Goal: Transaction & Acquisition: Obtain resource

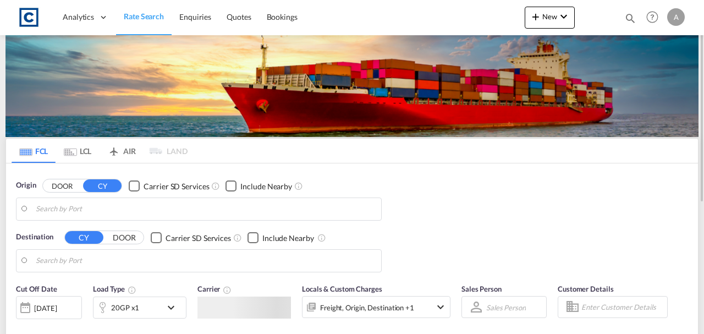
type input "[GEOGRAPHIC_DATA], [GEOGRAPHIC_DATA]"
type input "[PERSON_NAME]/[GEOGRAPHIC_DATA], PKBQM"
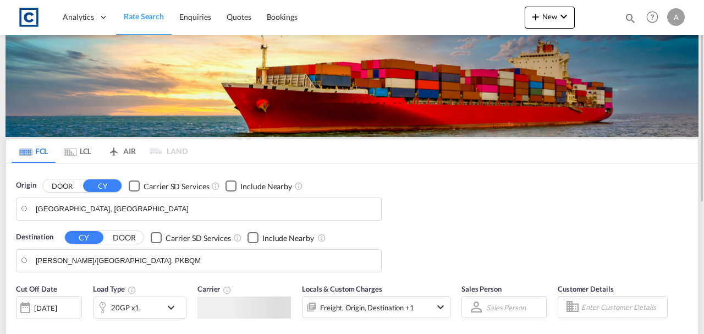
click at [519, 21] on div "Analytics Dashboard Rate Search Enquiries Quotes Bookings New Quote Bookings" at bounding box center [351, 17] width 671 height 34
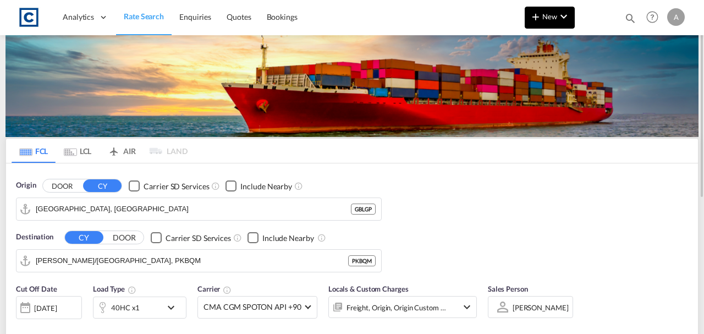
click at [536, 18] on md-icon "icon-plus 400-fg" at bounding box center [535, 16] width 13 height 13
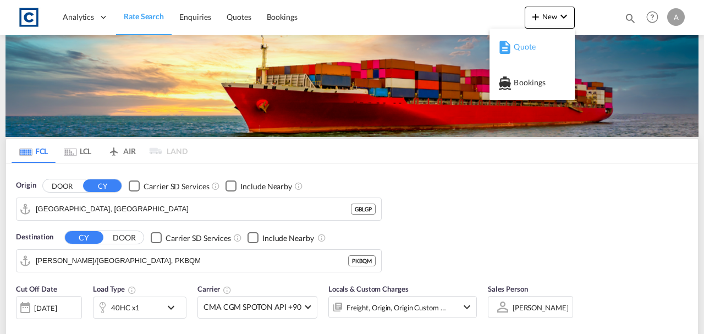
click at [525, 43] on span "Quote" at bounding box center [519, 47] width 12 height 22
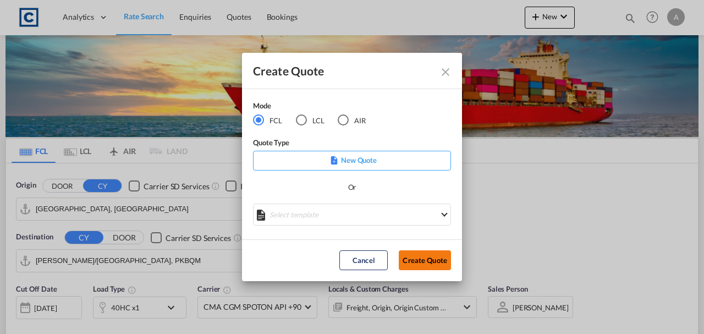
click at [423, 256] on button "Create Quote" at bounding box center [424, 260] width 52 height 20
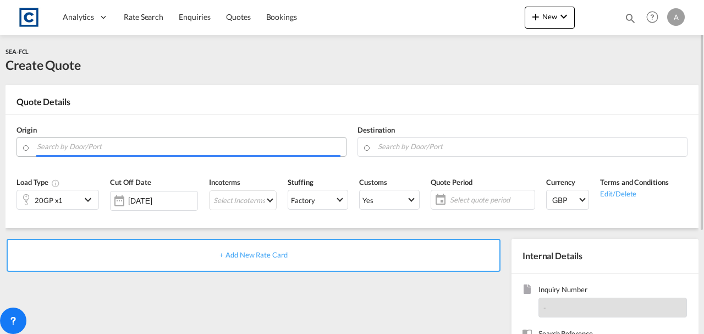
click at [126, 140] on input "Search by Door/Port" at bounding box center [188, 146] width 303 height 19
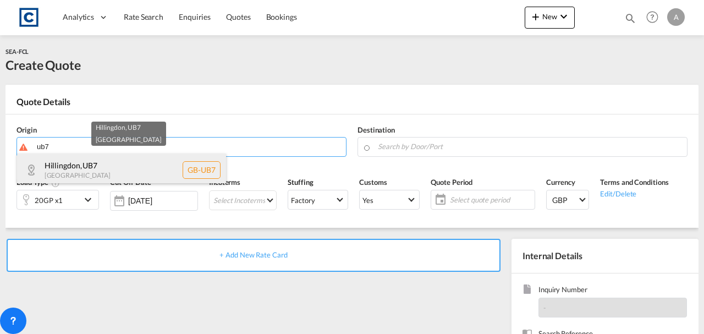
click at [119, 165] on div "Hillingdon , UB7 [GEOGRAPHIC_DATA] [GEOGRAPHIC_DATA]-UB7" at bounding box center [121, 169] width 209 height 33
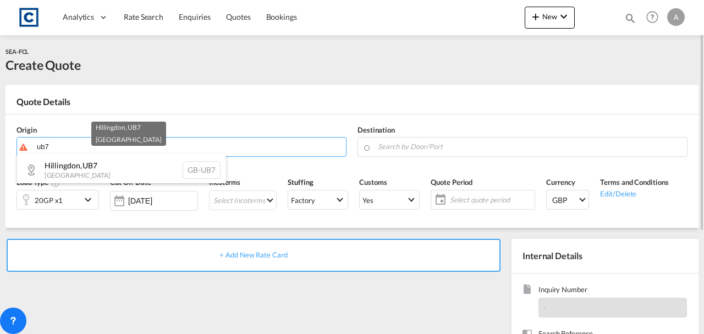
type input "GB-UB7, Hillingdon"
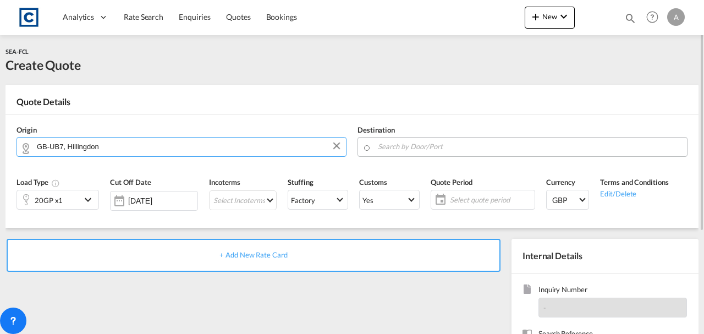
click at [396, 145] on input "Search by Door/Port" at bounding box center [529, 146] width 303 height 19
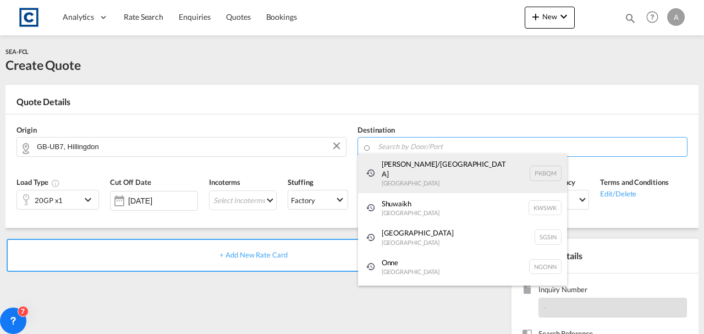
click at [421, 164] on div "[PERSON_NAME]/[GEOGRAPHIC_DATA] [GEOGRAPHIC_DATA] PKBQM" at bounding box center [462, 173] width 209 height 40
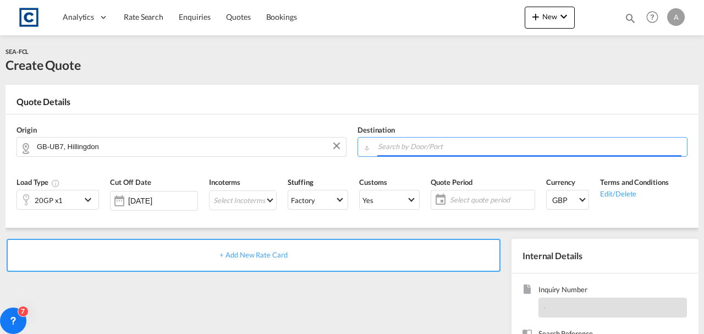
type input "[PERSON_NAME]/[GEOGRAPHIC_DATA], PKBQM"
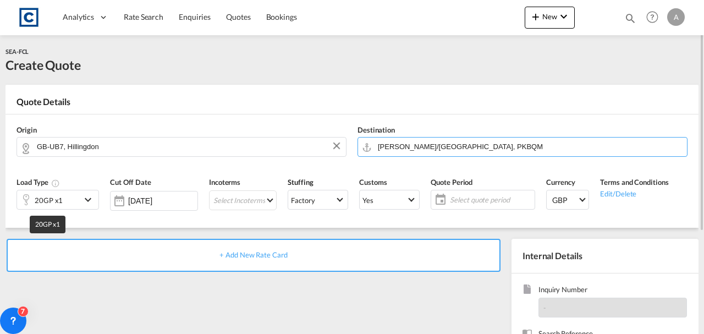
click at [43, 195] on div "20GP x1" at bounding box center [49, 199] width 28 height 15
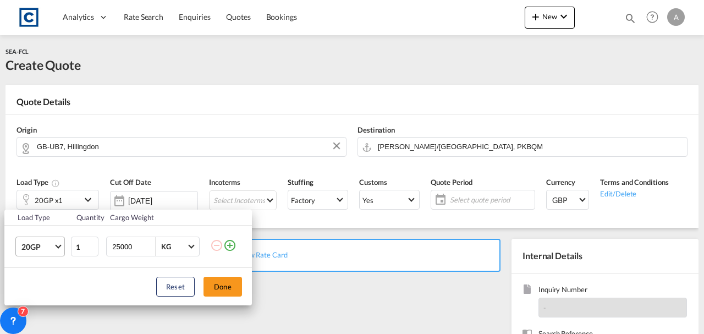
click at [39, 239] on md-select-value "20GP" at bounding box center [42, 246] width 44 height 19
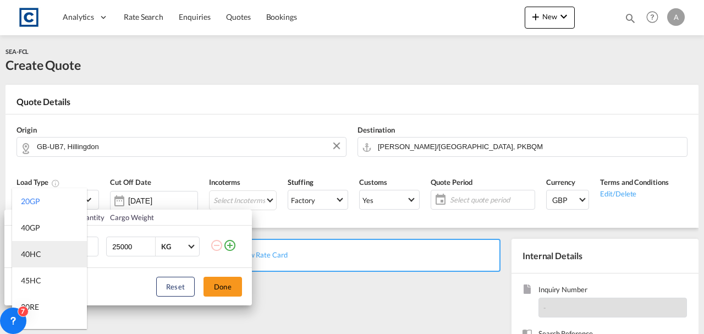
click at [41, 253] on div "40HC" at bounding box center [31, 253] width 20 height 11
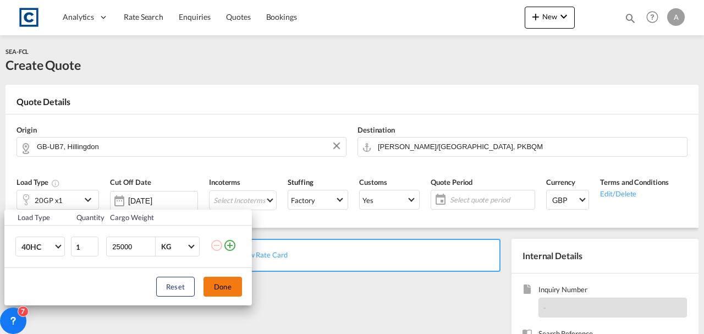
click at [230, 286] on button "Done" at bounding box center [222, 286] width 38 height 20
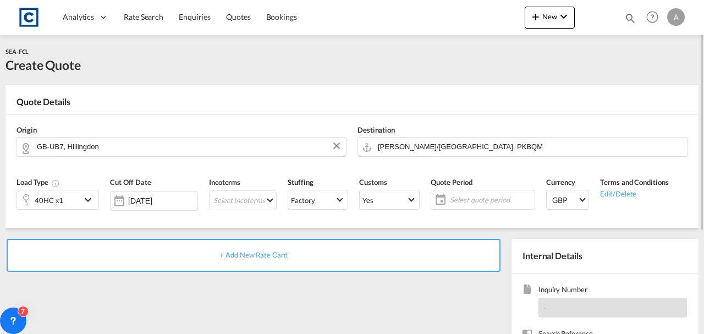
click at [243, 259] on div "+ Add New Rate Card" at bounding box center [254, 255] width 494 height 33
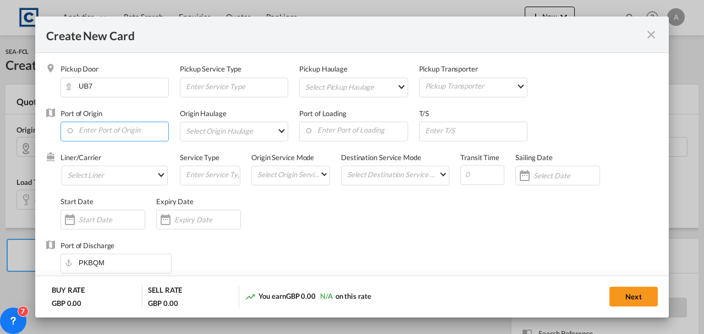
click at [112, 124] on input "Enter Port of Origin" at bounding box center [117, 130] width 102 height 16
type input "Basic Ocean Freight"
select select "per equipment"
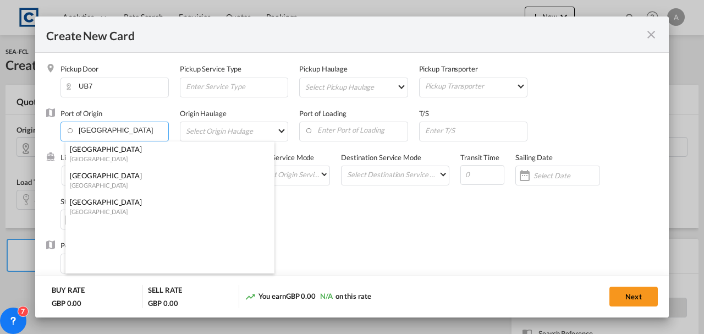
click at [107, 171] on div "[GEOGRAPHIC_DATA]" at bounding box center [166, 175] width 193 height 10
type input "[GEOGRAPHIC_DATA], [GEOGRAPHIC_DATA]"
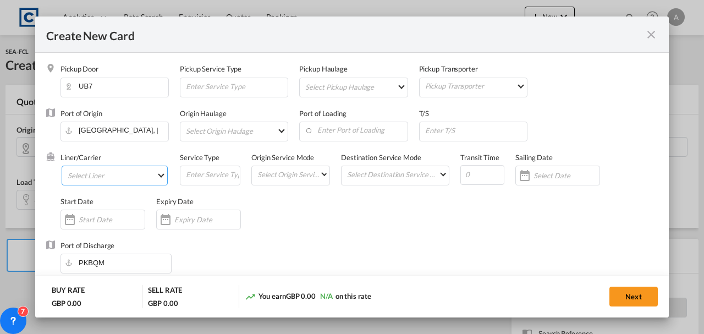
click at [107, 170] on md-select "Select Liner 2HM LOGISTICS D.O.O 2M Alliance AAXL GLOBAL SHIPPING LINES LLC [PE…" at bounding box center [115, 175] width 106 height 20
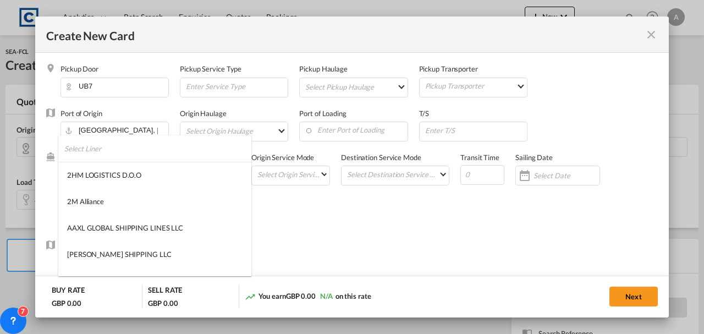
click at [101, 146] on input "search" at bounding box center [157, 148] width 187 height 26
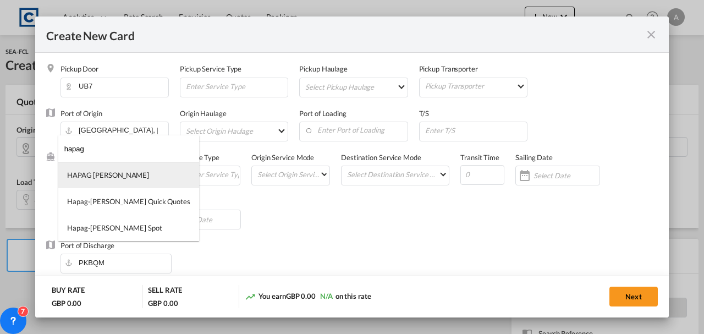
type input "hapag"
click at [93, 173] on div "HAPAG [PERSON_NAME]" at bounding box center [108, 175] width 82 height 10
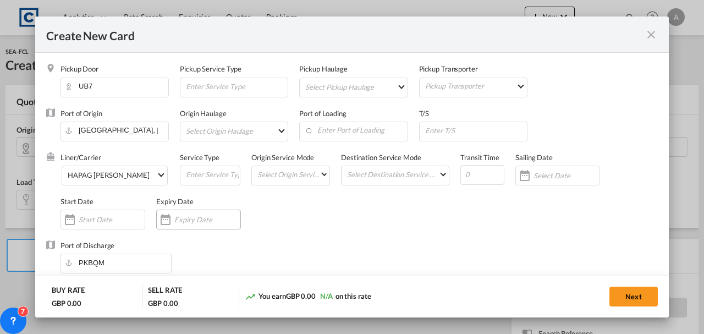
click at [193, 211] on div "Create New Card ..." at bounding box center [198, 219] width 85 height 20
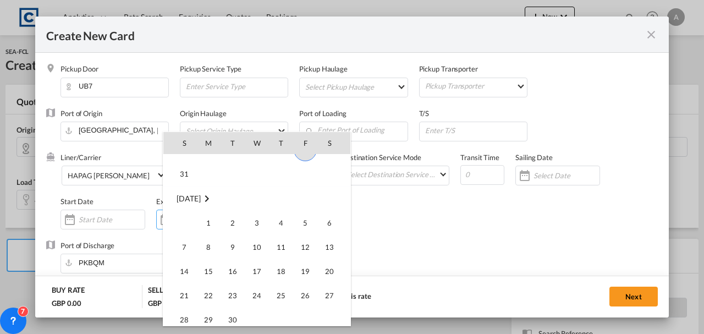
scroll to position [254610, 0]
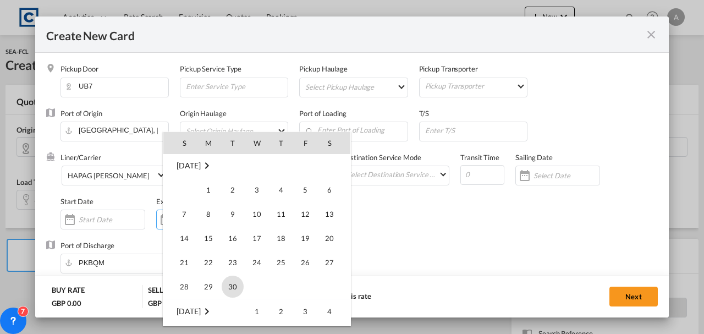
click at [233, 287] on span "30" at bounding box center [233, 286] width 22 height 22
type input "[DATE]"
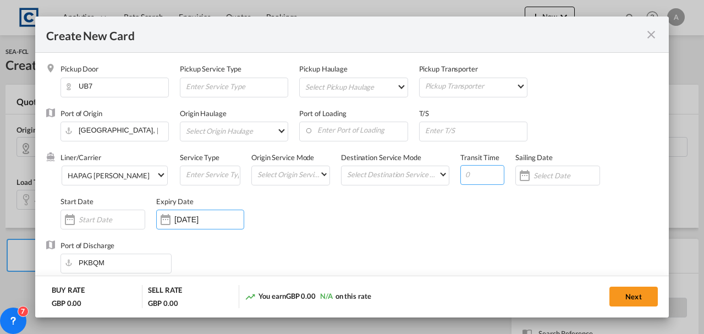
click at [475, 173] on input "Create New Card ..." at bounding box center [482, 175] width 44 height 20
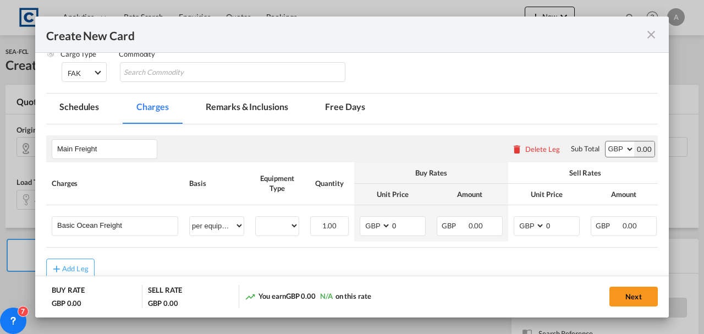
scroll to position [293, 0]
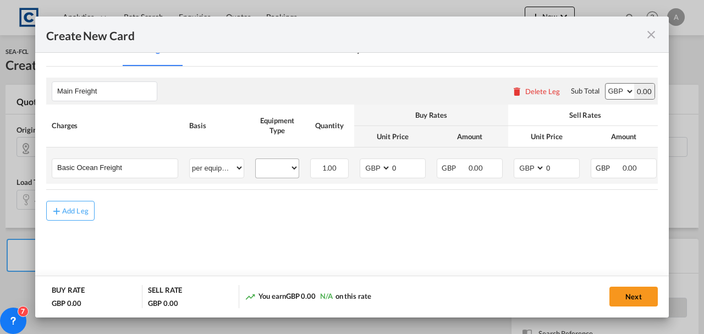
type input "40"
click at [268, 164] on select "40HC" at bounding box center [277, 167] width 43 height 15
select select "40HC"
click at [256, 160] on select "40HC" at bounding box center [277, 167] width 43 height 15
click at [377, 169] on select "AED AFN ALL AMD ANG AOA ARS AUD AWG AZN BAM BBD BDT BGN BHD BIF BMD BND [PERSON…" at bounding box center [376, 167] width 29 height 15
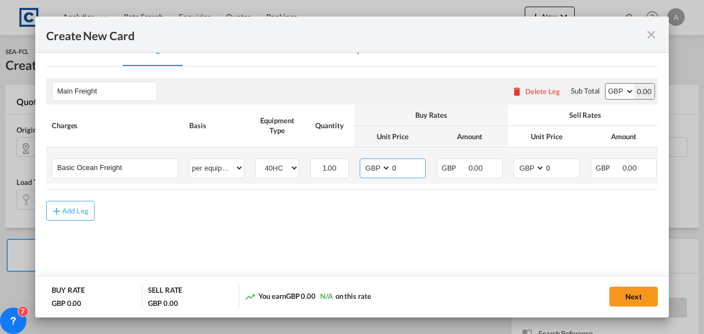
select select "string:USD"
click at [362, 160] on select "AED AFN ALL AMD ANG AOA ARS AUD AWG AZN BAM BBD BDT BGN BHD BIF BMD BND [PERSON…" at bounding box center [376, 167] width 29 height 15
click at [533, 167] on select "AED AFN ALL AMD ANG AOA ARS AUD AWG AZN BAM BBD BDT BGN BHD BIF BMD BND [PERSON…" at bounding box center [530, 167] width 29 height 15
select select "string:USD"
click at [516, 160] on select "AED AFN ALL AMD ANG AOA ARS AUD AWG AZN BAM BBD BDT BGN BHD BIF BMD BND [PERSON…" at bounding box center [530, 167] width 29 height 15
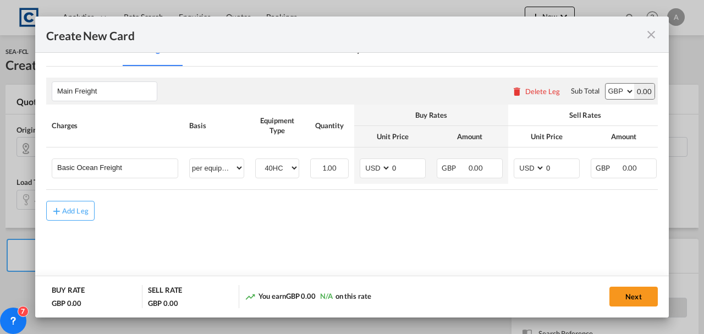
click at [617, 95] on select "AED AFN ALL AMD ANG AOA ARS AUD AWG AZN BAM BBD BDT BGN BHD BIF BMD BND [PERSON…" at bounding box center [619, 91] width 29 height 15
select select "string:USD"
click at [605, 84] on select "AED AFN ALL AMD ANG AOA ARS AUD AWG AZN BAM BBD BDT BGN BHD BIF BMD BND [PERSON…" at bounding box center [619, 91] width 29 height 15
click at [409, 159] on input "0" at bounding box center [408, 167] width 34 height 16
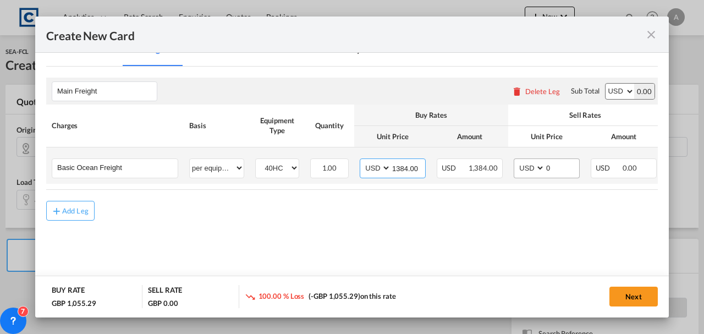
type input "1384.00"
click at [554, 170] on input "0" at bounding box center [562, 167] width 34 height 16
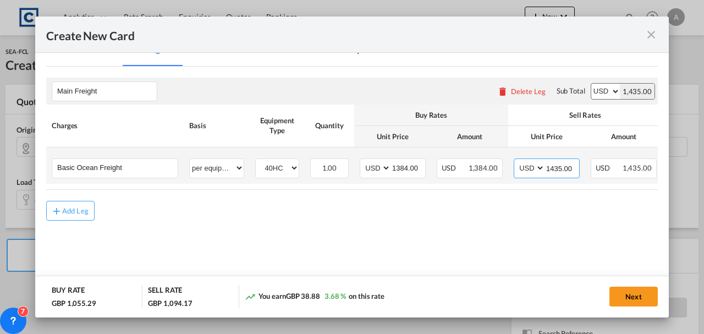
click at [558, 162] on input "1435.00" at bounding box center [562, 167] width 34 height 16
type input "1445.00"
click at [79, 212] on div "Add Leg" at bounding box center [75, 210] width 26 height 7
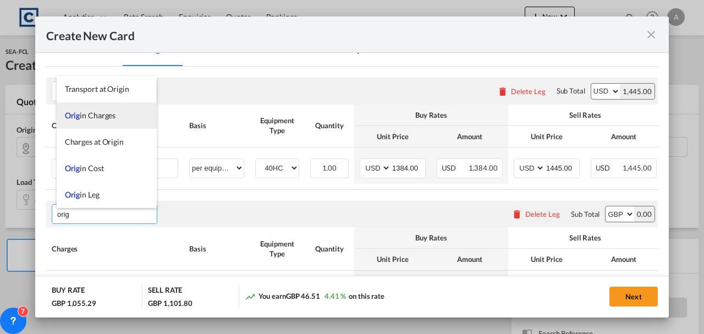
click at [95, 118] on span "Orig in Charges" at bounding box center [90, 114] width 51 height 9
type input "Origin Charges"
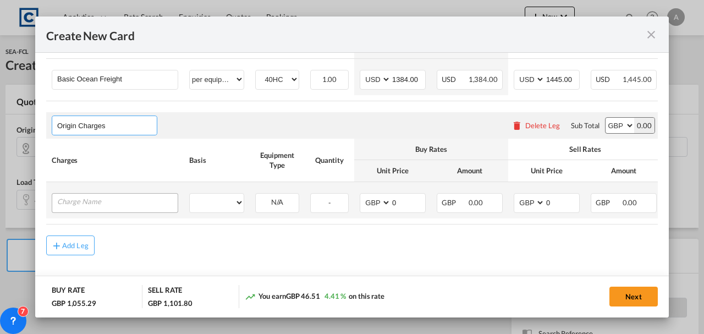
scroll to position [394, 0]
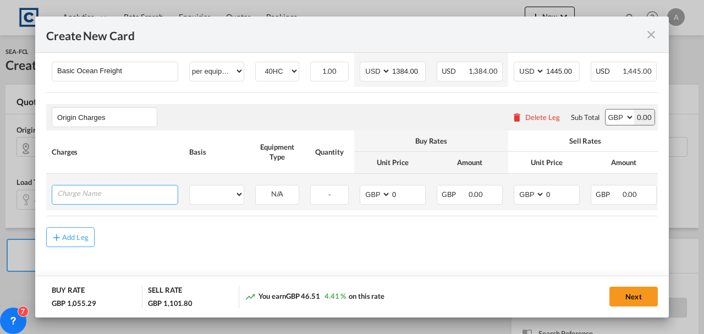
click at [104, 186] on input "Charge Name" at bounding box center [117, 193] width 120 height 16
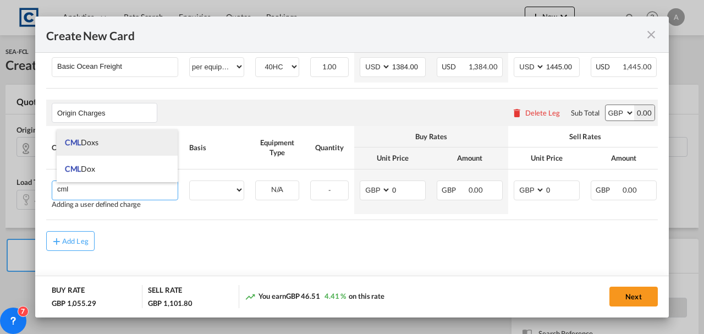
click at [112, 150] on li "CML Doxs" at bounding box center [117, 142] width 121 height 26
type input "CML Doxs"
select select "per B/L"
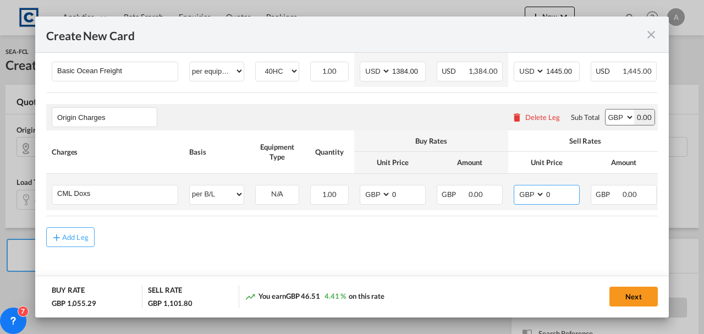
click at [561, 191] on input "0" at bounding box center [562, 193] width 34 height 16
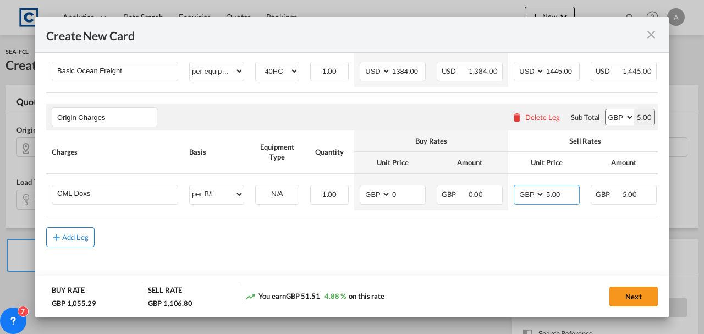
type input "5.00"
click at [77, 235] on div "Add Leg" at bounding box center [75, 237] width 26 height 7
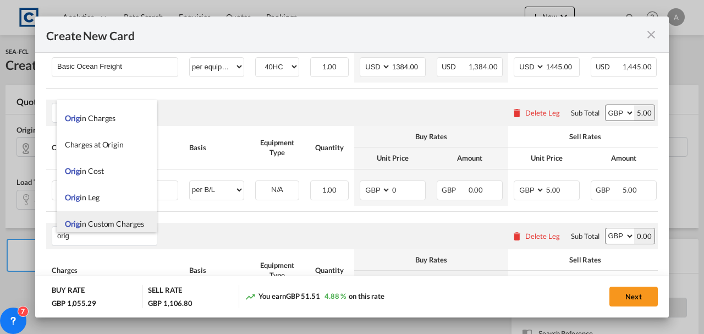
scroll to position [26, 0]
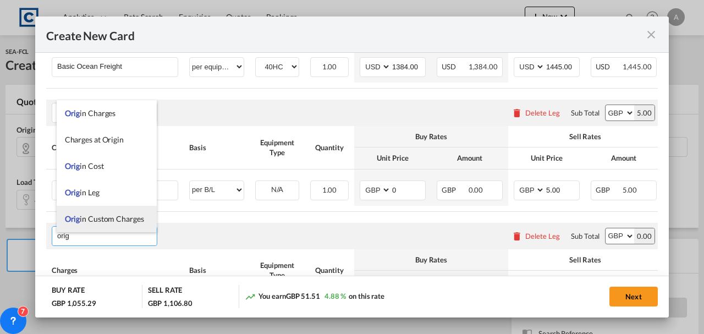
click at [92, 218] on span "Orig in Custom Charges" at bounding box center [104, 218] width 79 height 9
type input "Origin Custom Charges"
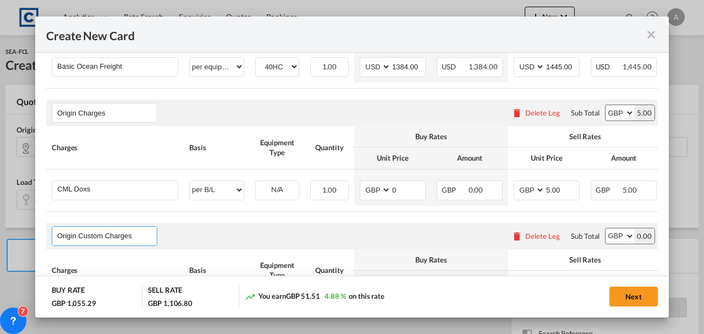
scroll to position [520, 0]
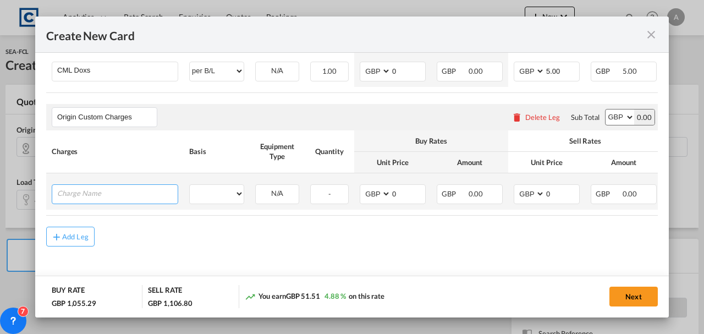
click at [102, 190] on input "Charge Name" at bounding box center [117, 193] width 120 height 16
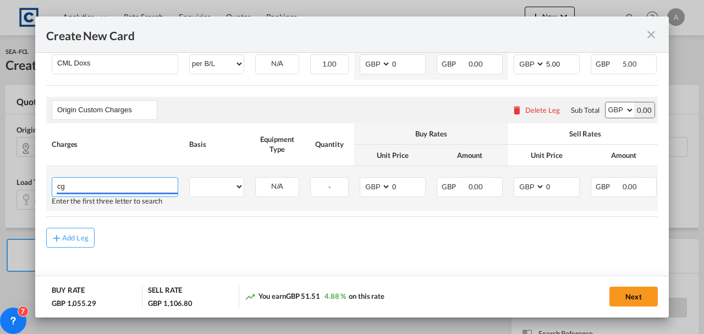
type input "c"
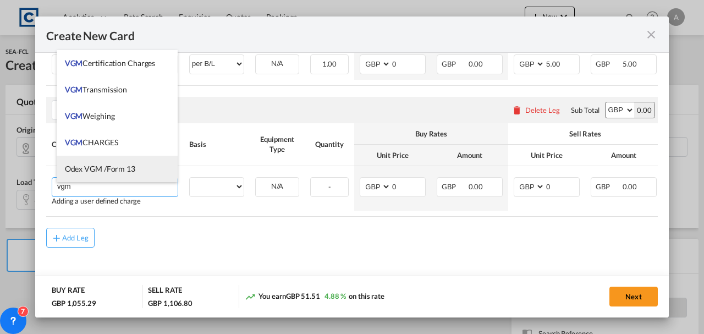
click at [98, 145] on span "VGM CHARGES" at bounding box center [91, 141] width 53 height 9
type input "VGM CHARGES"
select select "per container"
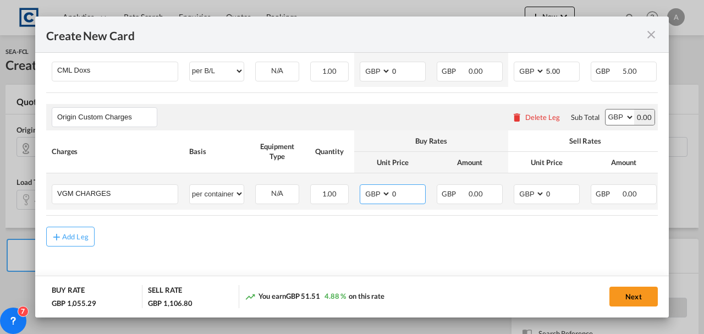
click at [400, 192] on input "0" at bounding box center [408, 193] width 34 height 16
type input "35.00"
click at [566, 191] on input "0" at bounding box center [562, 193] width 34 height 16
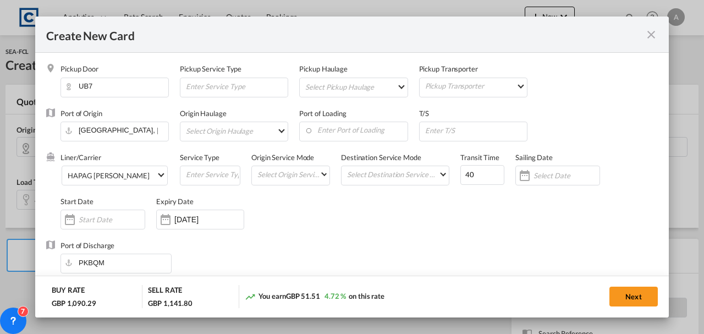
scroll to position [0, 0]
type input "35.00"
click at [626, 292] on button "Next" at bounding box center [633, 296] width 48 height 20
type input "1384"
type input "1445"
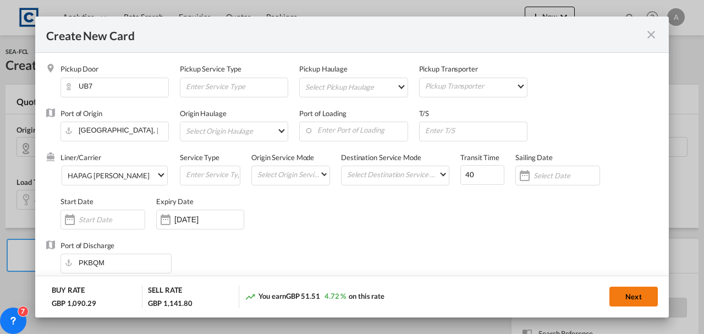
type input "5"
type input "35"
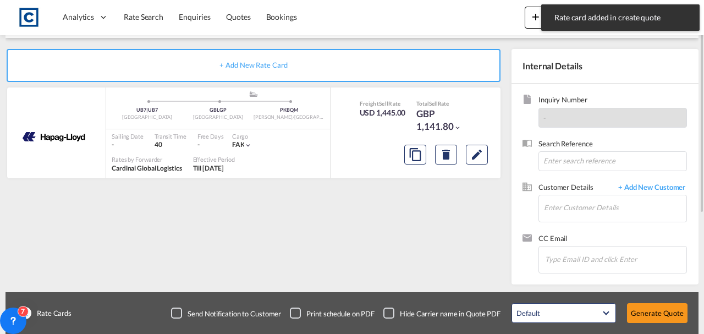
scroll to position [80, 0]
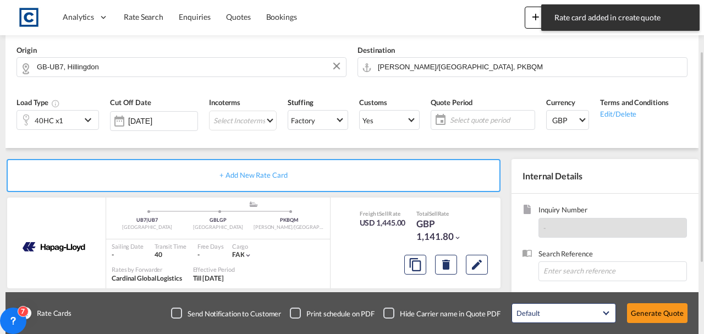
click at [471, 120] on span "Select quote period" at bounding box center [491, 120] width 82 height 10
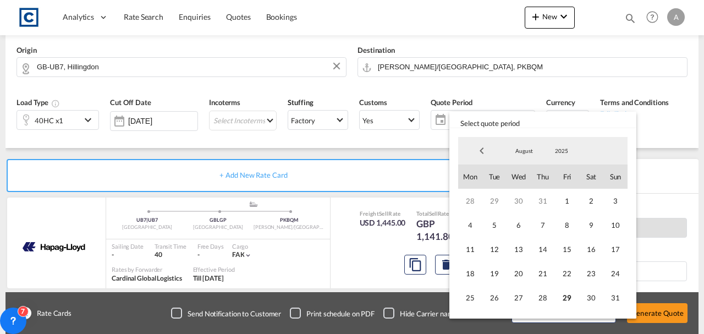
click at [527, 148] on span "August" at bounding box center [523, 151] width 35 height 8
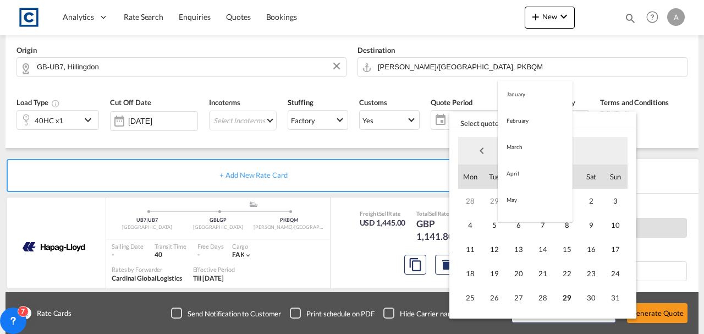
scroll to position [128, 0]
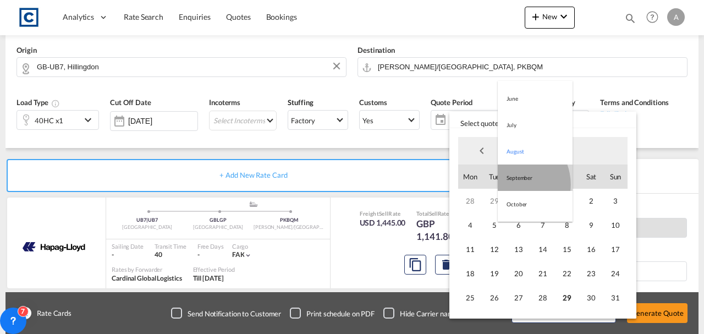
click at [512, 184] on md-option "September" at bounding box center [534, 177] width 75 height 26
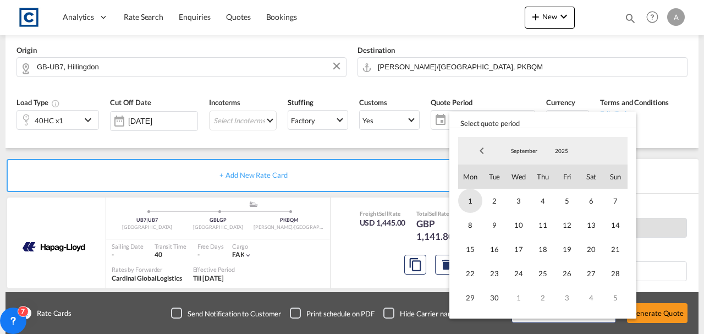
click at [470, 197] on span "1" at bounding box center [470, 201] width 24 height 24
click at [494, 290] on span "30" at bounding box center [494, 297] width 24 height 24
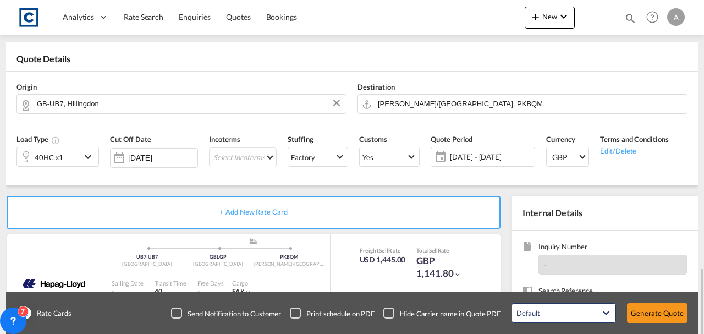
scroll to position [190, 0]
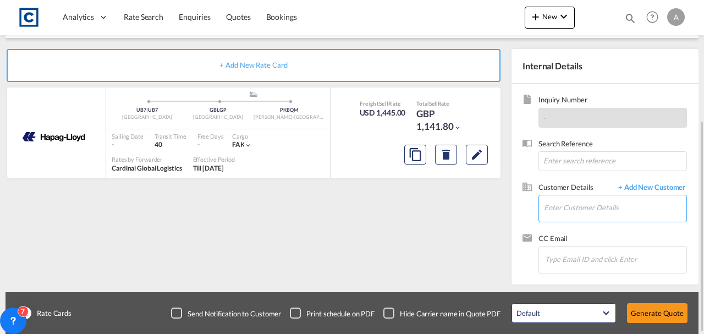
click at [572, 202] on input "Enter Customer Details" at bounding box center [615, 207] width 142 height 25
paste input "Collection Address [STREET_ADDRESS][PERSON_NAME]"
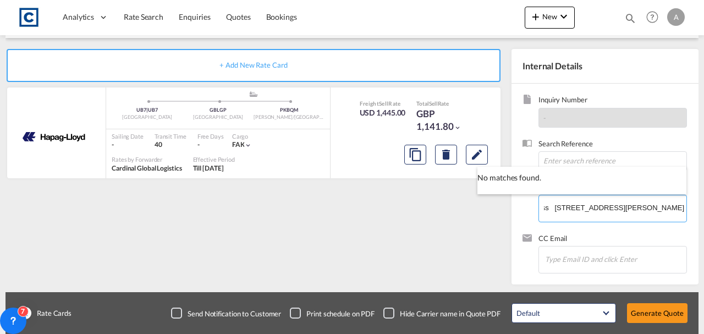
type input "Collection Address [STREET_ADDRESS][PERSON_NAME]"
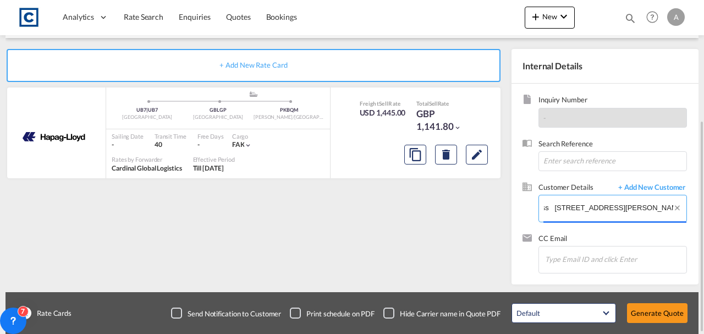
scroll to position [0, 0]
click at [608, 201] on input "Collection Address [STREET_ADDRESS][PERSON_NAME]" at bounding box center [615, 207] width 142 height 25
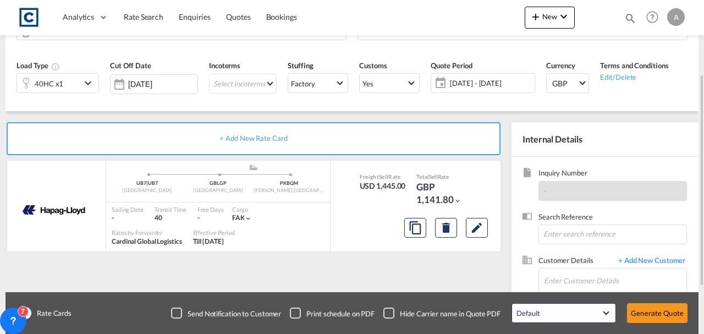
scroll to position [190, 0]
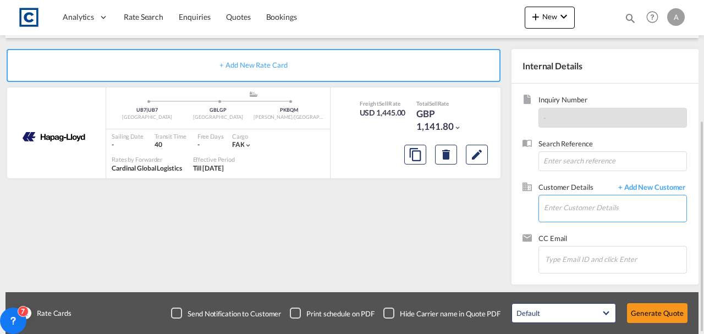
click at [567, 198] on input "Enter Customer Details" at bounding box center [615, 207] width 142 height 25
paste input "[PERSON_NAME][EMAIL_ADDRESS][PERSON_NAME][DOMAIN_NAME]"
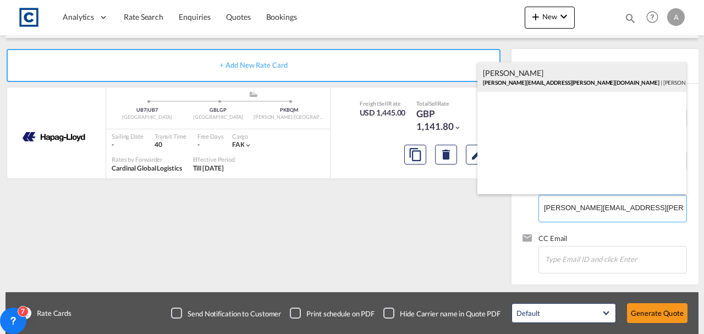
click at [525, 74] on div "[PERSON_NAME] [PERSON_NAME][EMAIL_ADDRESS][PERSON_NAME][DOMAIN_NAME] | [PERSON_…" at bounding box center [581, 77] width 209 height 30
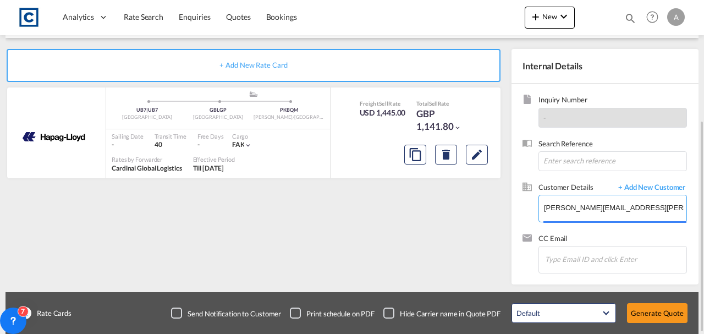
type input "[PERSON_NAME] Logisitcs, [PERSON_NAME], [PERSON_NAME][EMAIL_ADDRESS][PERSON_NAM…"
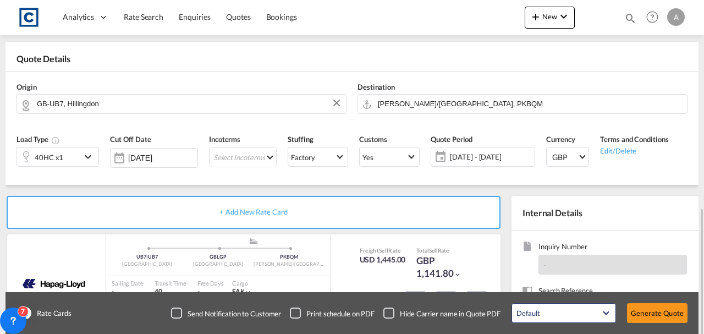
scroll to position [153, 0]
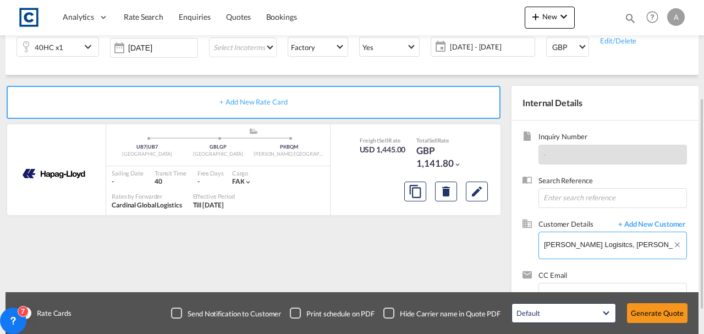
click at [588, 240] on input "[PERSON_NAME] Logisitcs, [PERSON_NAME], [PERSON_NAME][EMAIL_ADDRESS][PERSON_NAM…" at bounding box center [615, 244] width 142 height 25
click at [651, 313] on button "Generate Quote" at bounding box center [657, 313] width 60 height 20
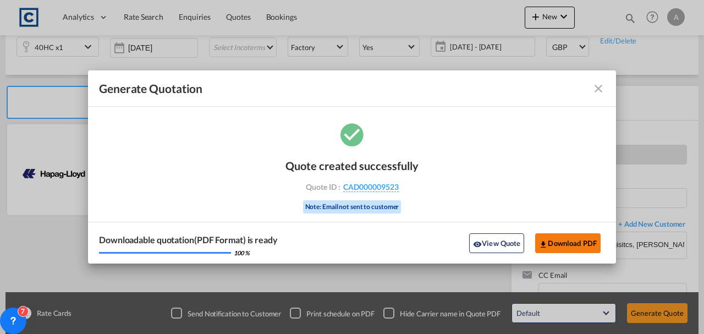
click at [561, 248] on button "Download PDF" at bounding box center [567, 243] width 65 height 20
click at [555, 245] on button "Download PDF" at bounding box center [567, 243] width 65 height 20
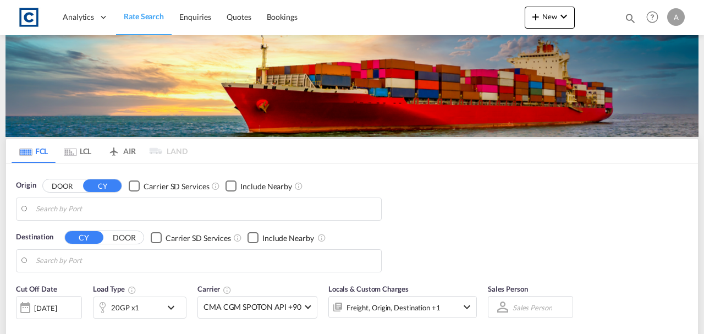
type input "[GEOGRAPHIC_DATA], [GEOGRAPHIC_DATA]"
type input "[PERSON_NAME]/[GEOGRAPHIC_DATA], PKBQM"
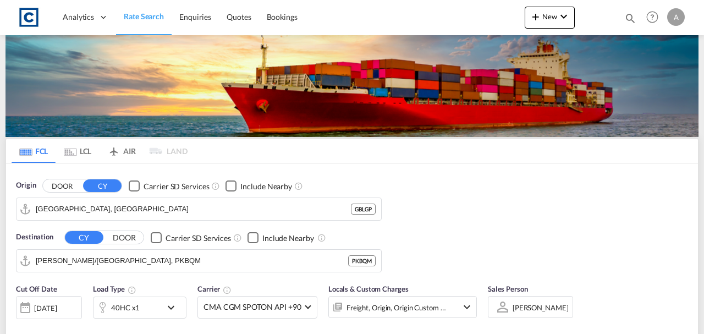
drag, startPoint x: 57, startPoint y: 182, endPoint x: 87, endPoint y: 199, distance: 34.4
click at [57, 182] on button "DOOR" at bounding box center [62, 185] width 38 height 13
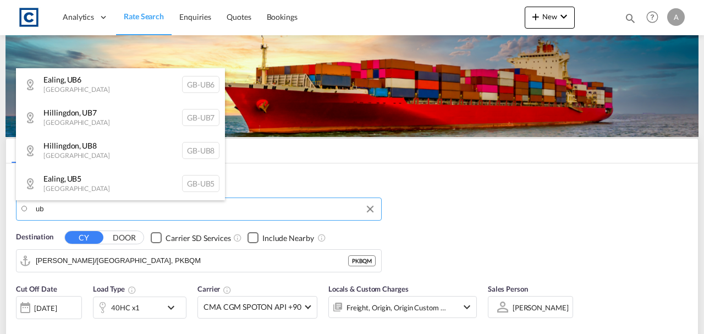
type input "ub"
